Goal: Find contact information: Find contact information

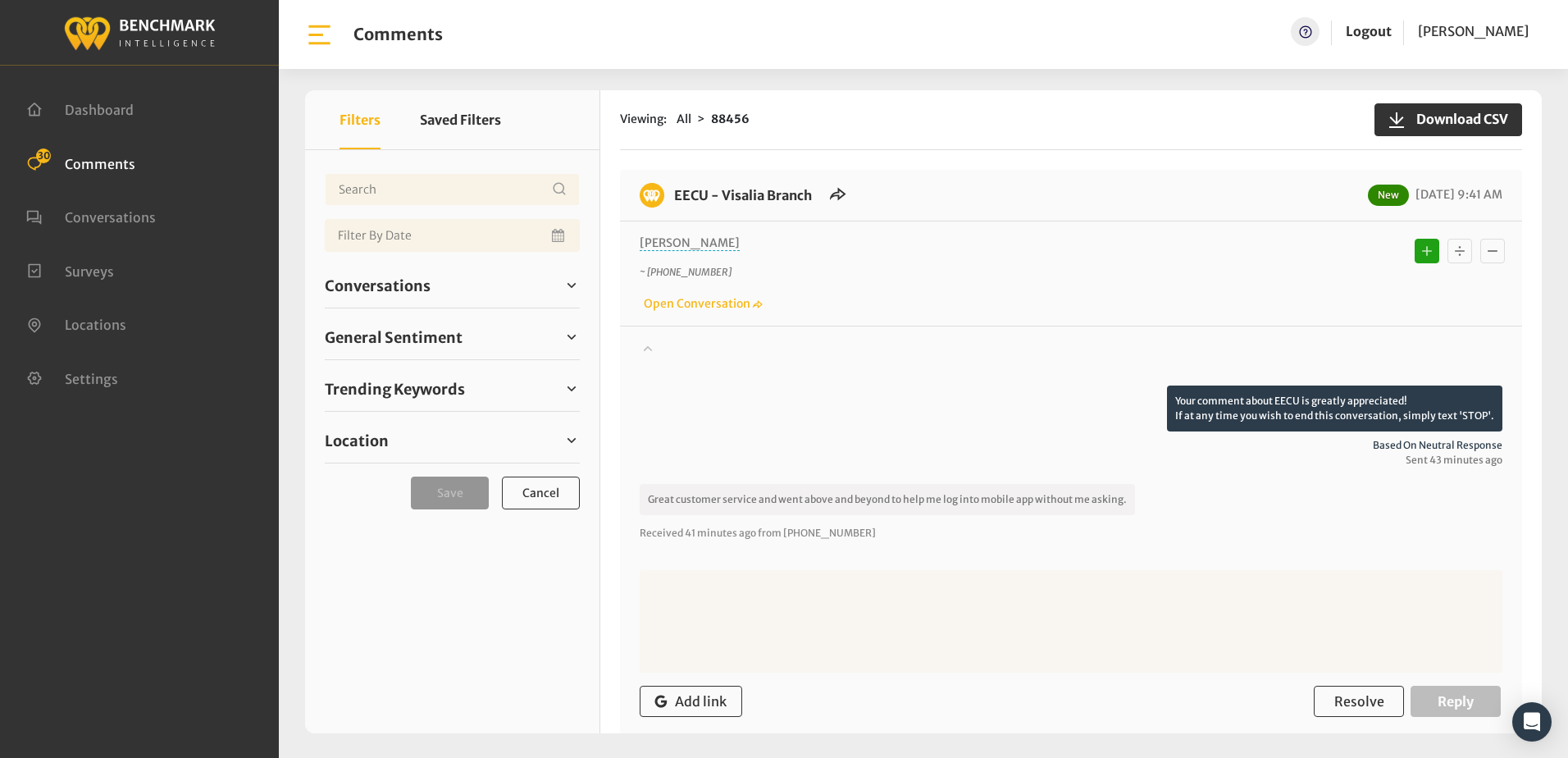
click at [869, 400] on div "Your comment about EECU is greatly appreciated! If at any time you wish to end …" at bounding box center [1071, 427] width 863 height 82
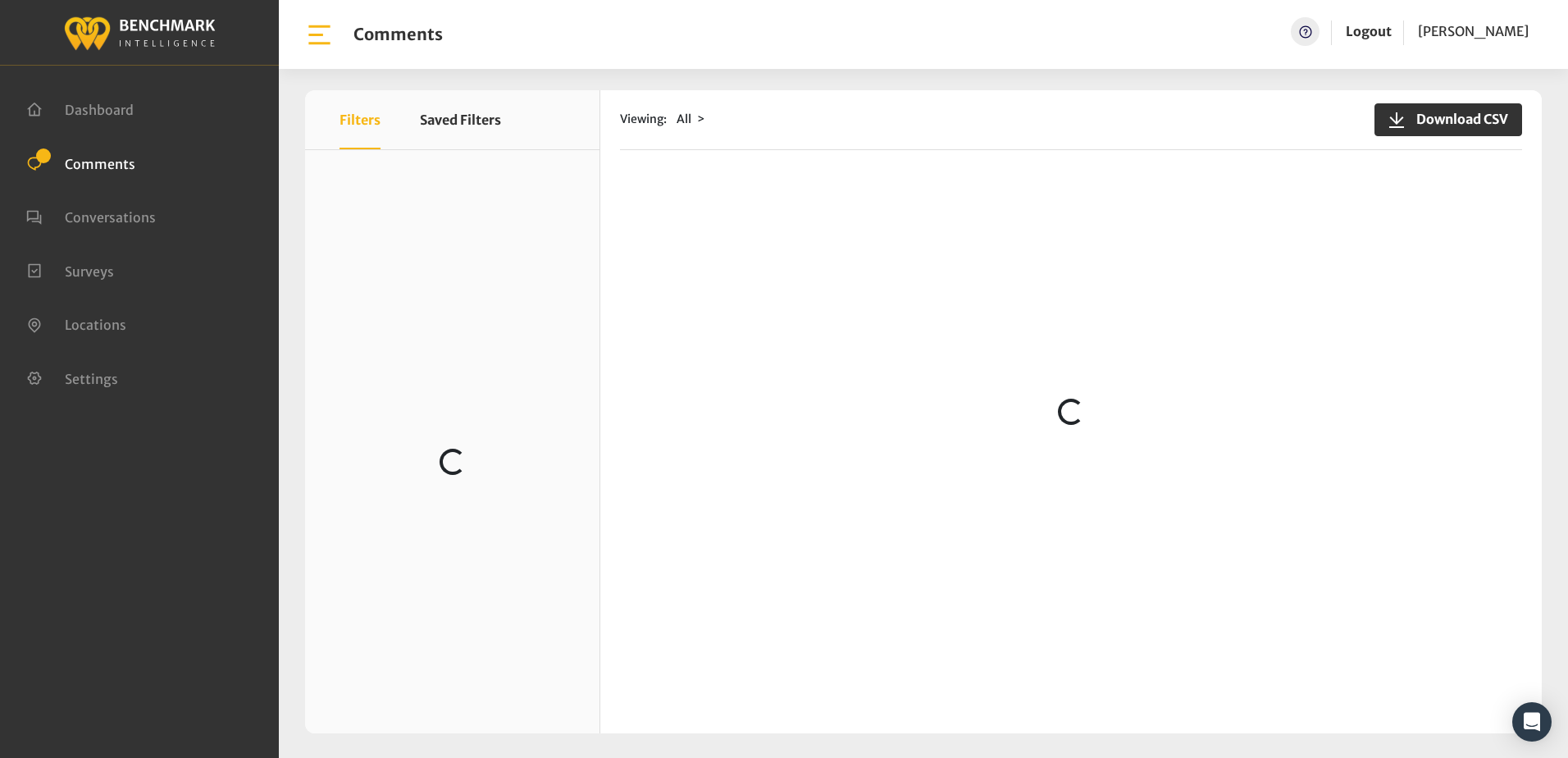
scroll to position [328, 0]
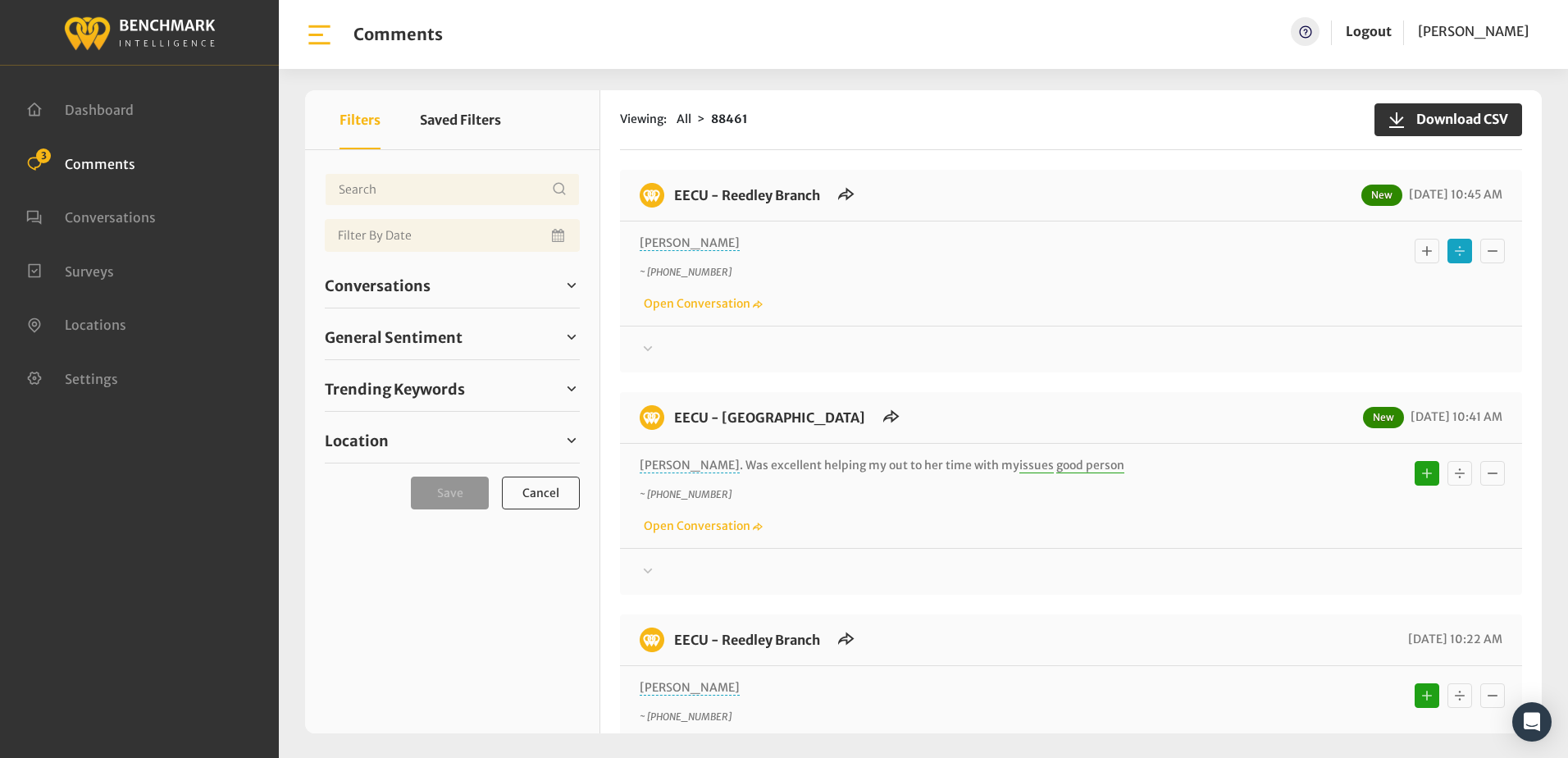
click at [643, 347] on icon at bounding box center [648, 349] width 16 height 20
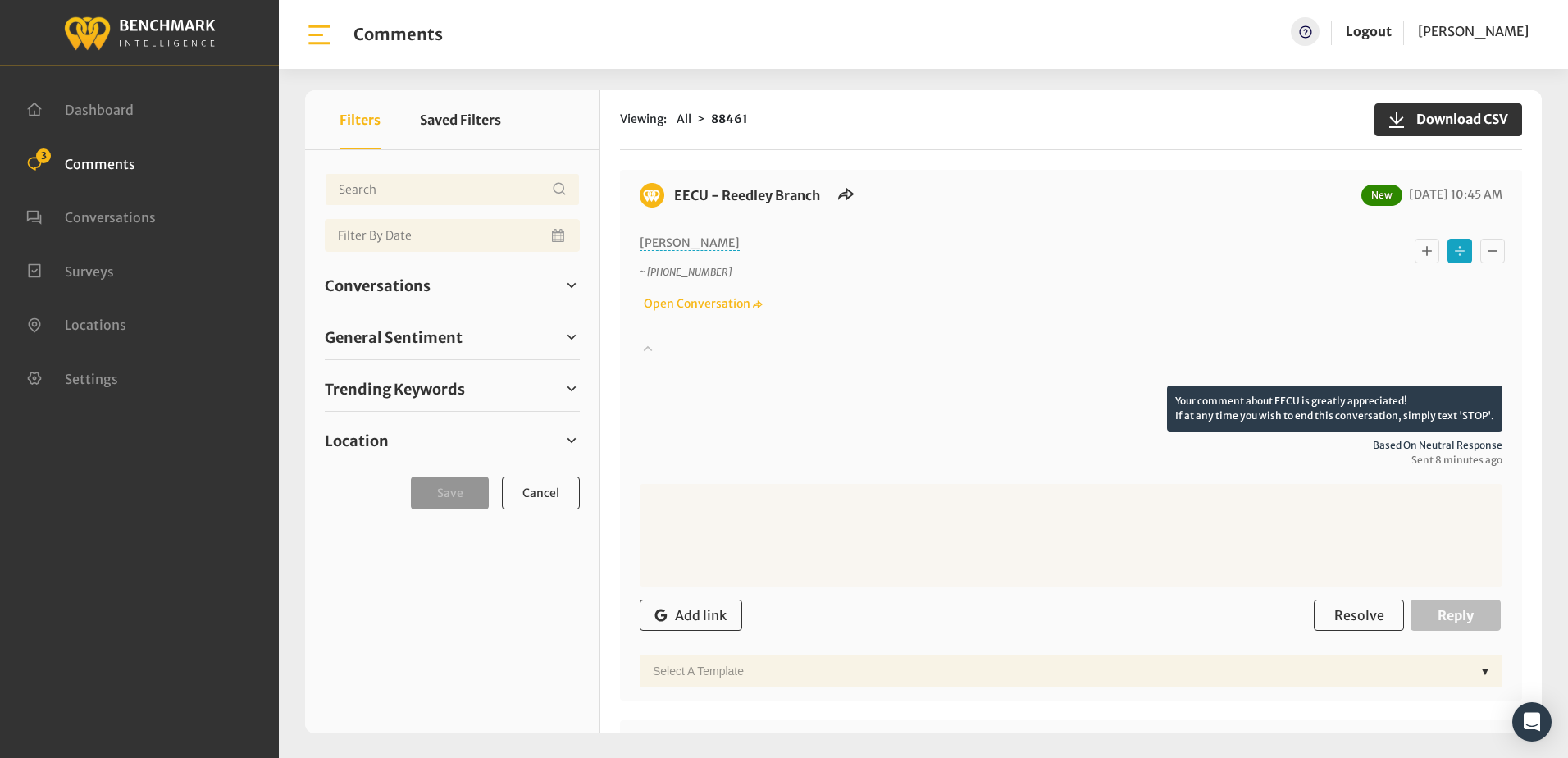
click at [643, 347] on icon at bounding box center [648, 348] width 16 height 20
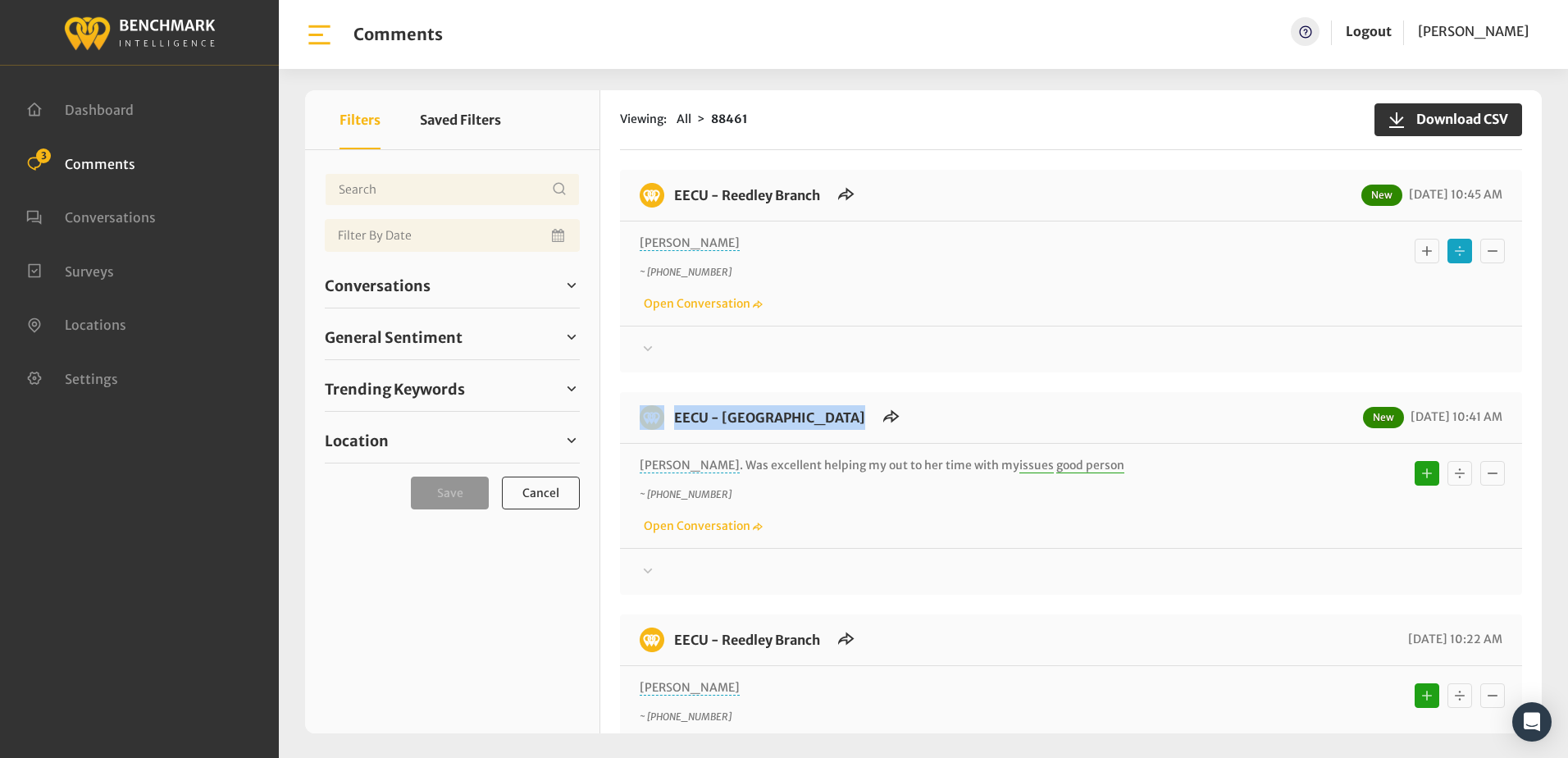
drag, startPoint x: 878, startPoint y: 363, endPoint x: 879, endPoint y: 373, distance: 10.0
click at [879, 373] on div "EECU - Reedley Branch New 09/15/2025 10:45 AM Jessica ~ +15596431393 Open Conve…" at bounding box center [1070, 724] width 902 height 1109
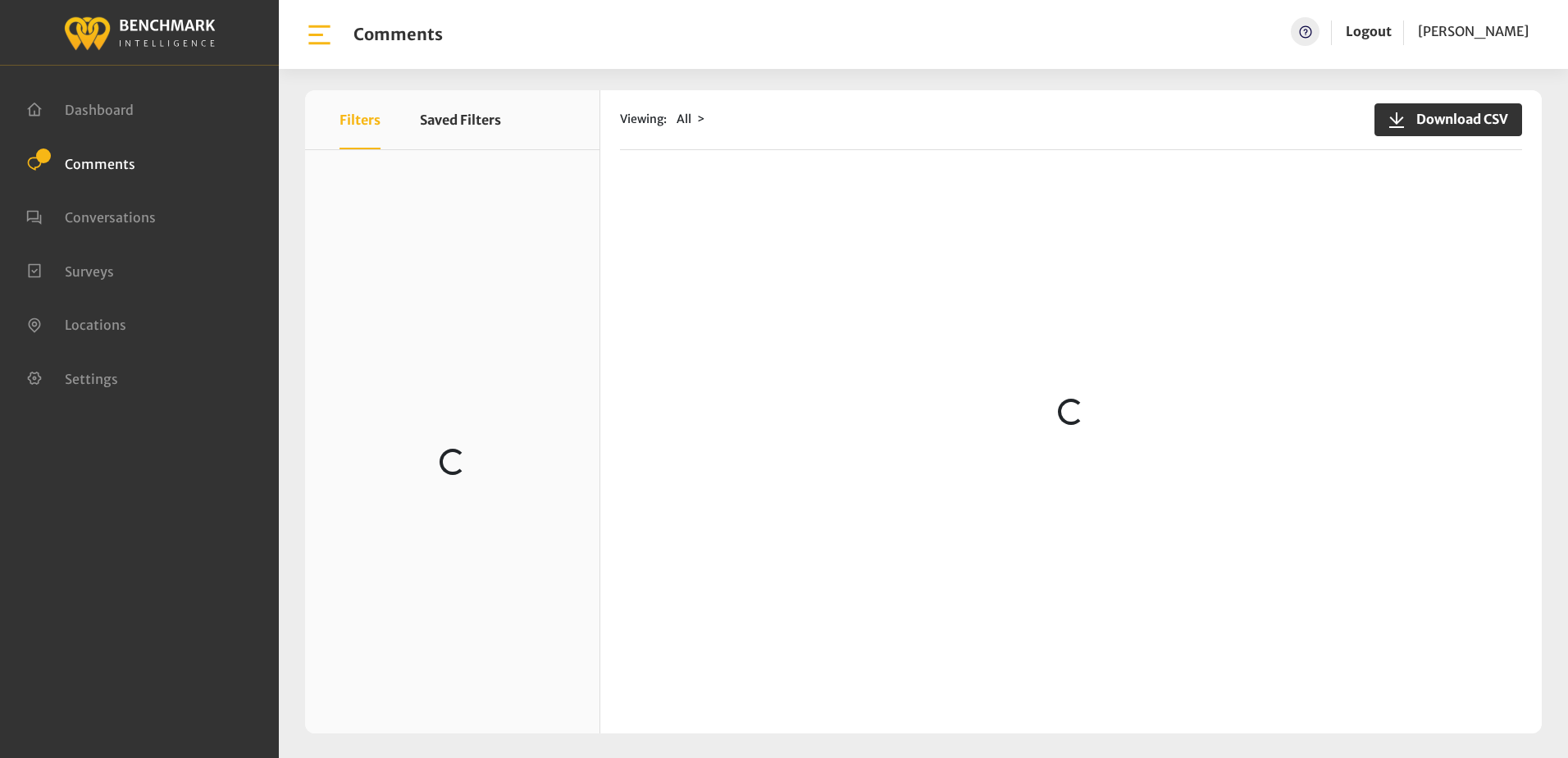
scroll to position [3610, 0]
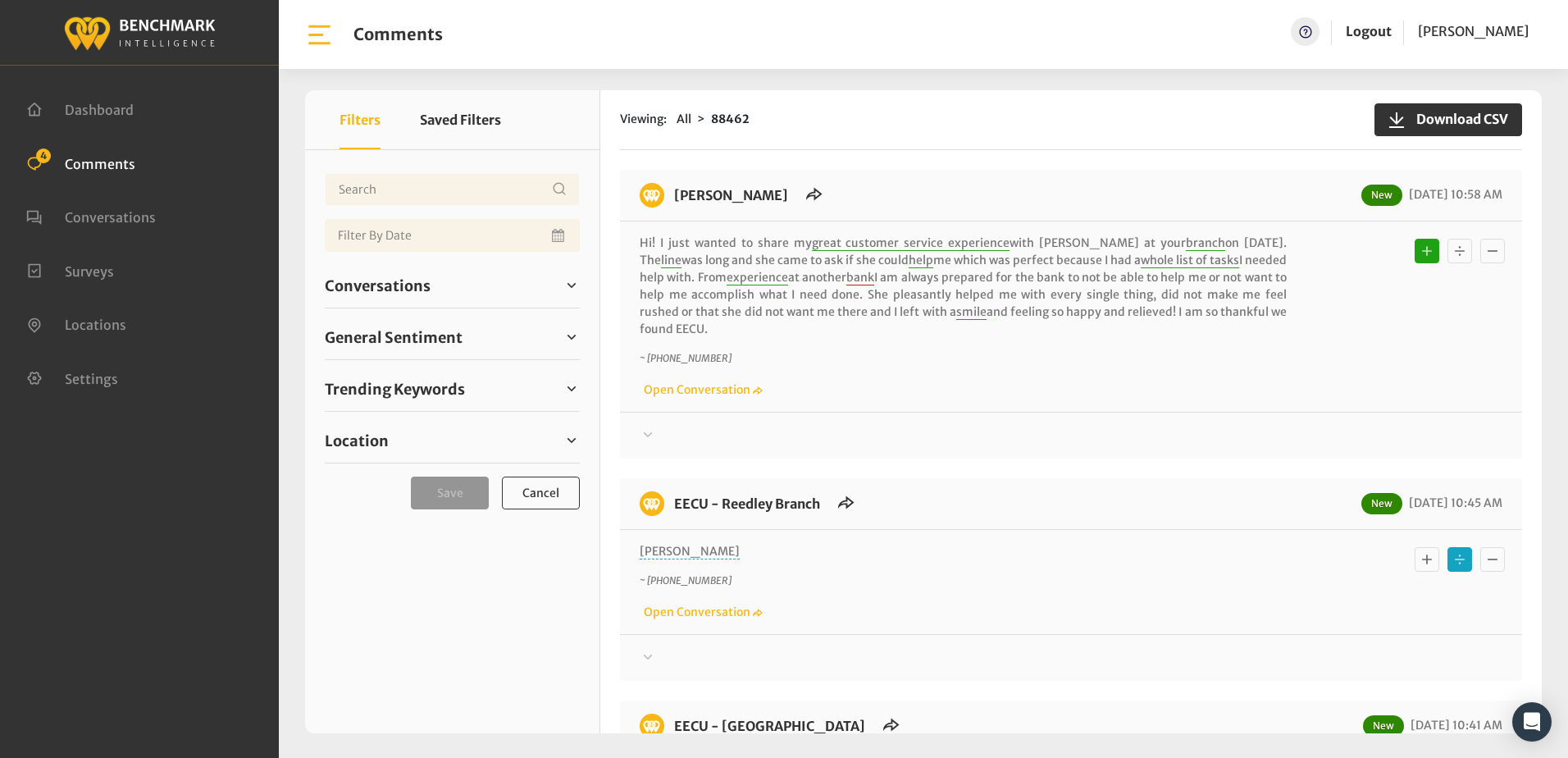
click at [645, 647] on icon at bounding box center [648, 657] width 16 height 20
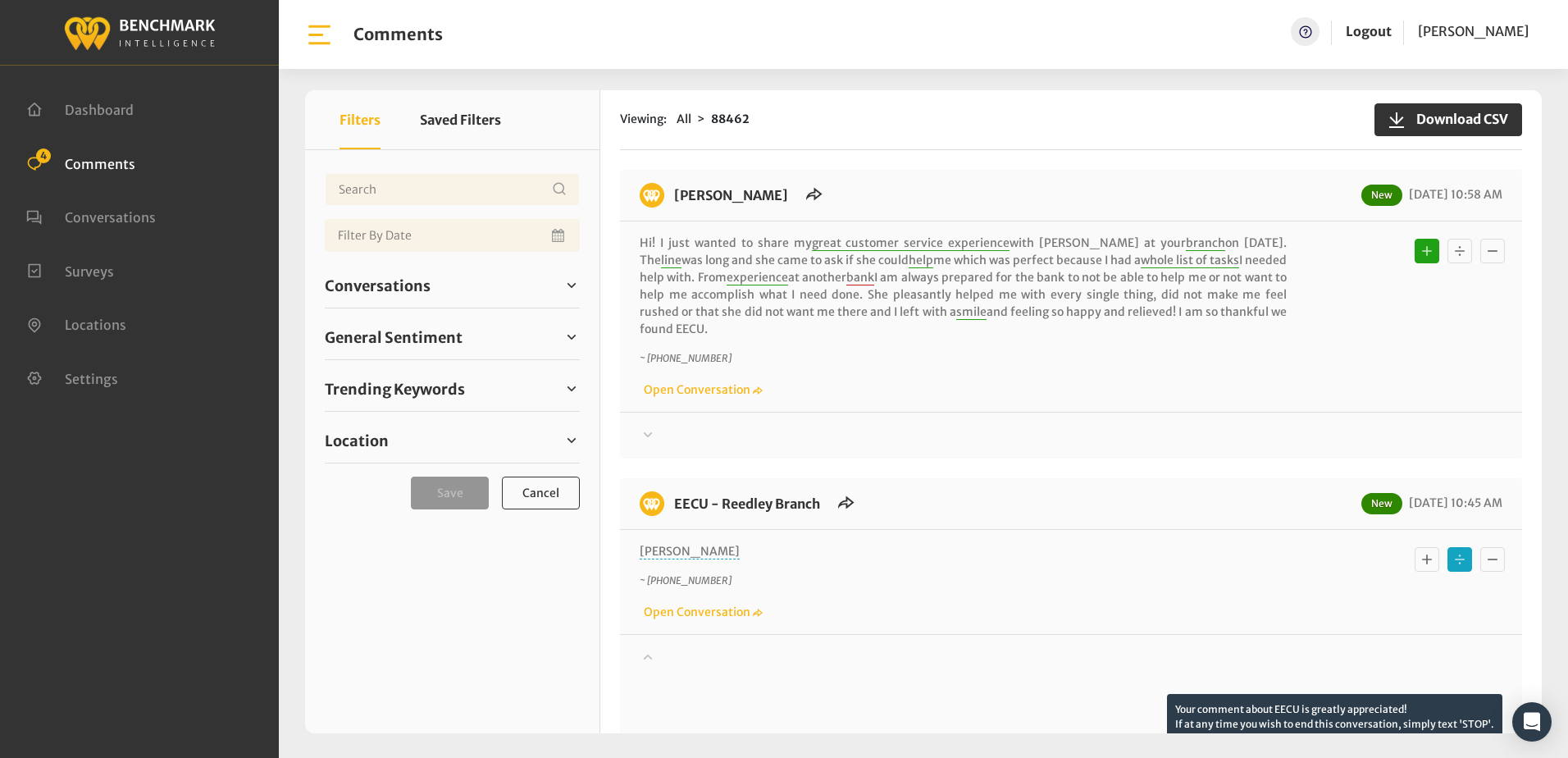
click at [645, 654] on icon at bounding box center [648, 657] width 9 height 5
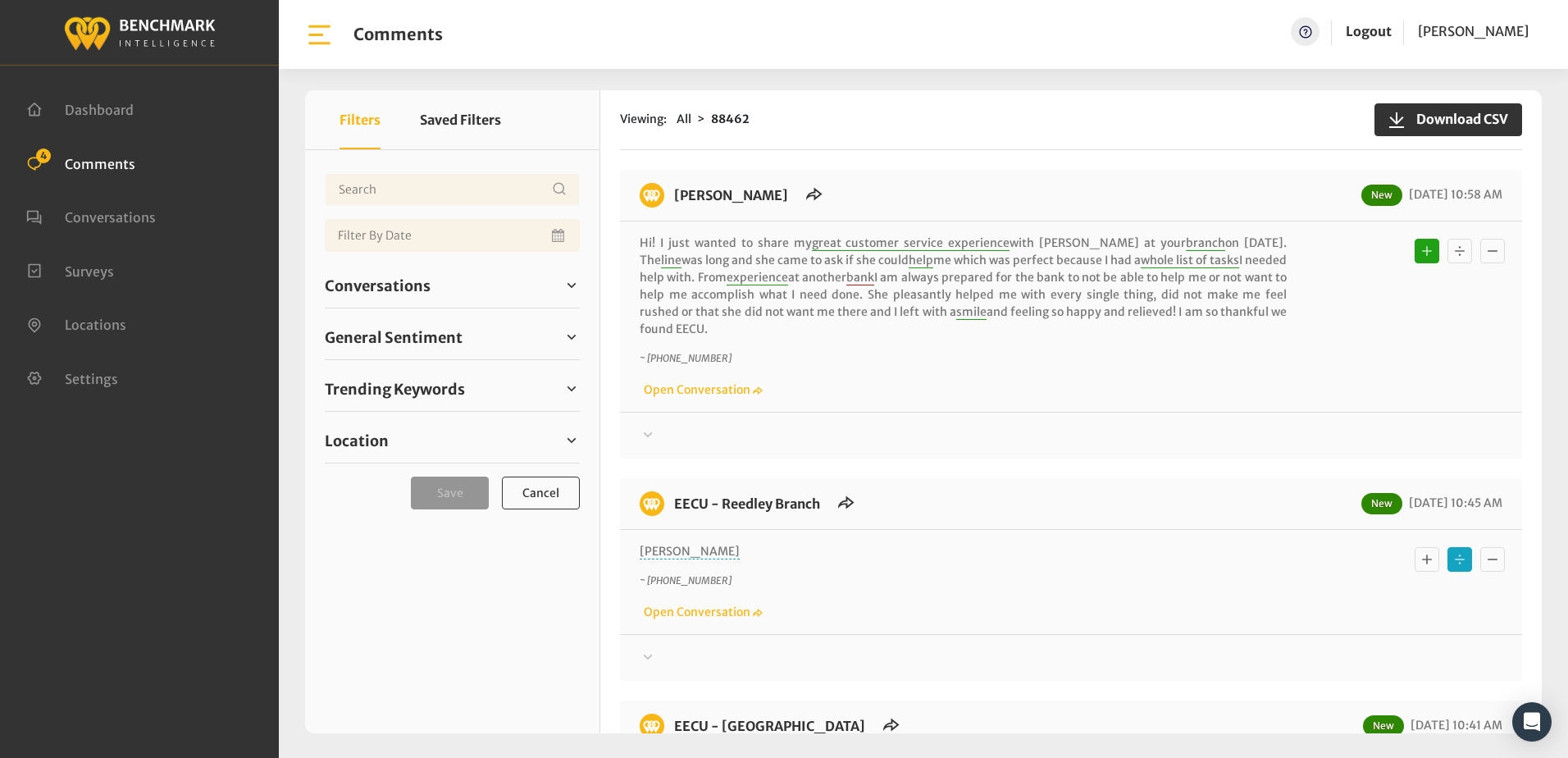
click at [1045, 573] on p "~ [PHONE_NUMBER]" at bounding box center [963, 581] width 647 height 15
